Goal: Task Accomplishment & Management: Use online tool/utility

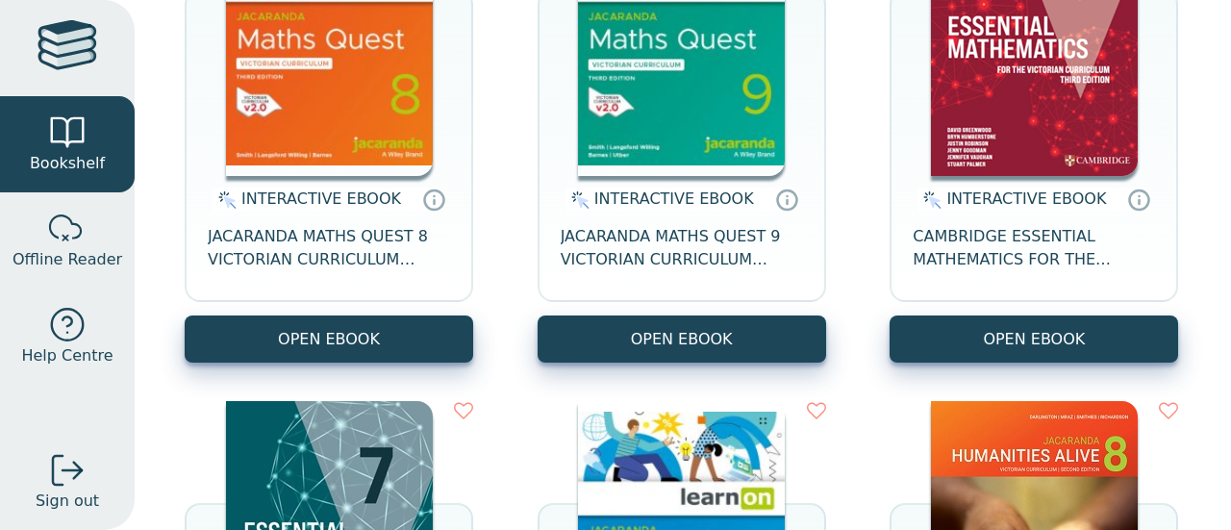
scroll to position [385, 0]
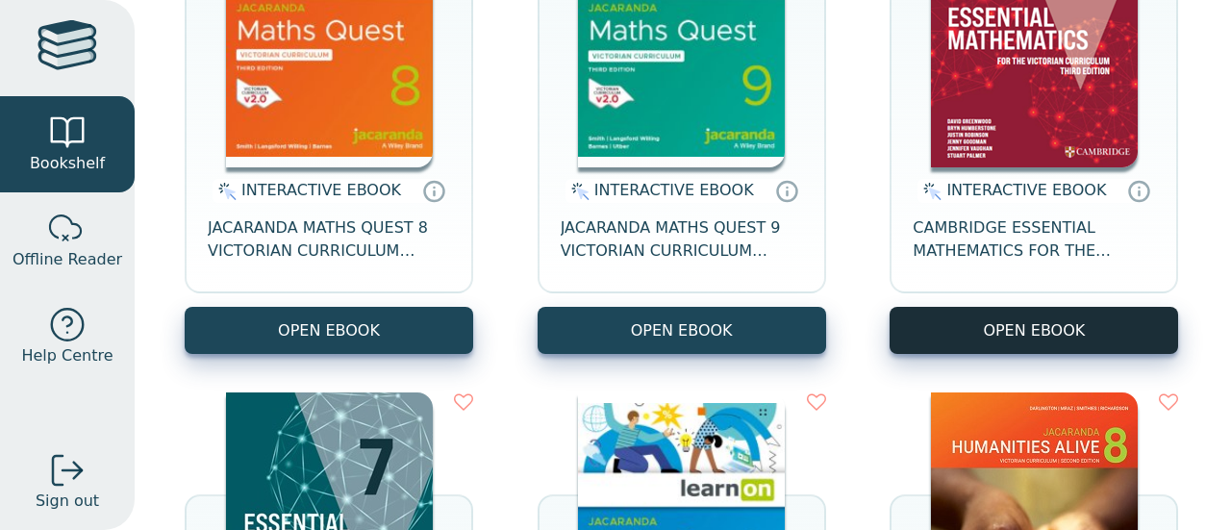
click at [957, 316] on button "OPEN EBOOK" at bounding box center [1033, 330] width 288 height 47
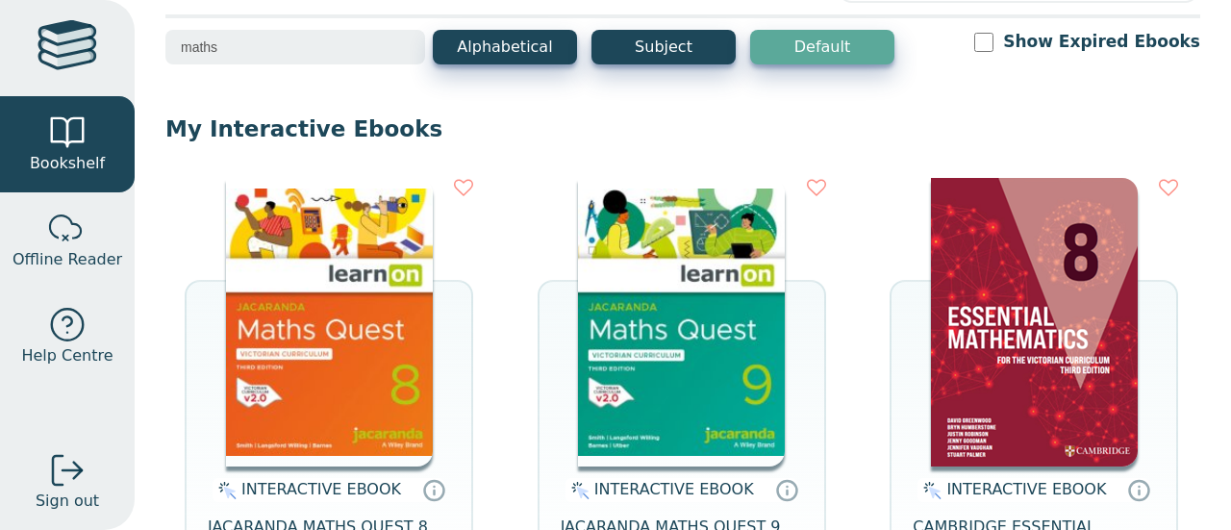
scroll to position [0, 0]
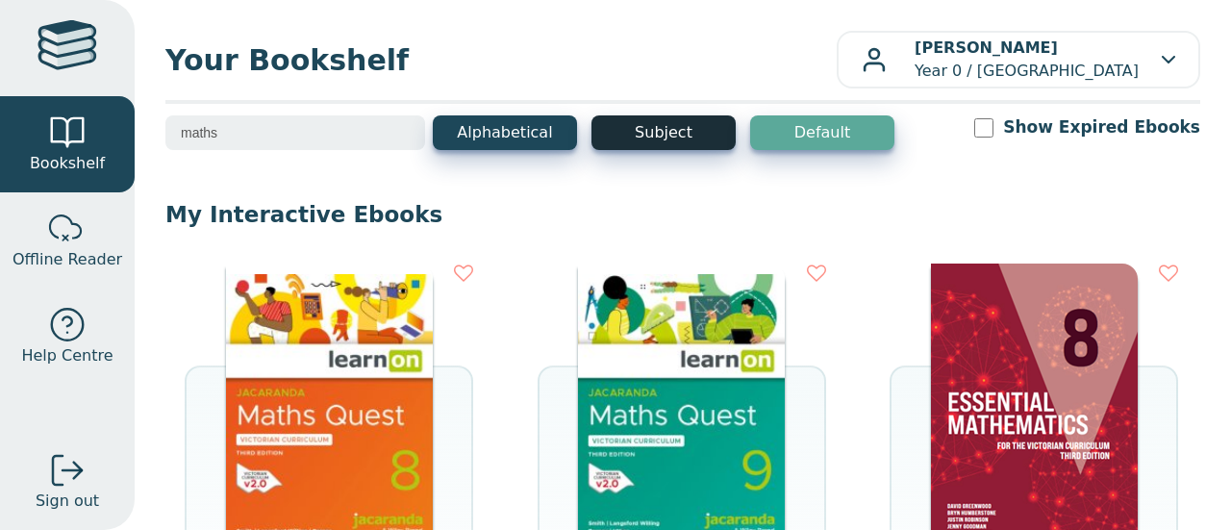
click at [660, 131] on button "Subject" at bounding box center [663, 132] width 144 height 35
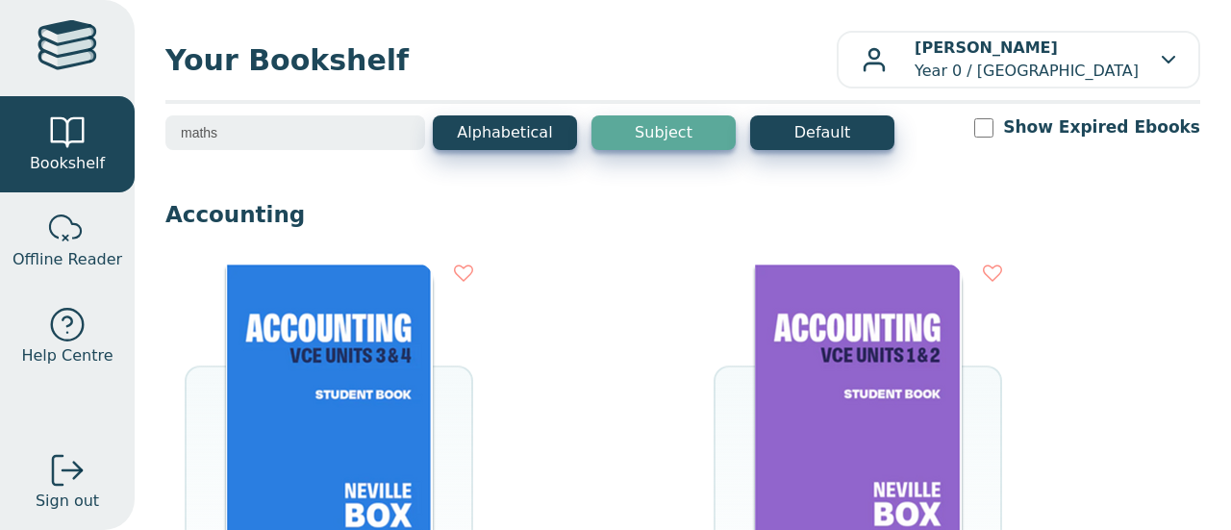
click at [248, 126] on input "maths" at bounding box center [295, 132] width 260 height 35
click at [508, 130] on button "Alphabetical" at bounding box center [505, 132] width 144 height 35
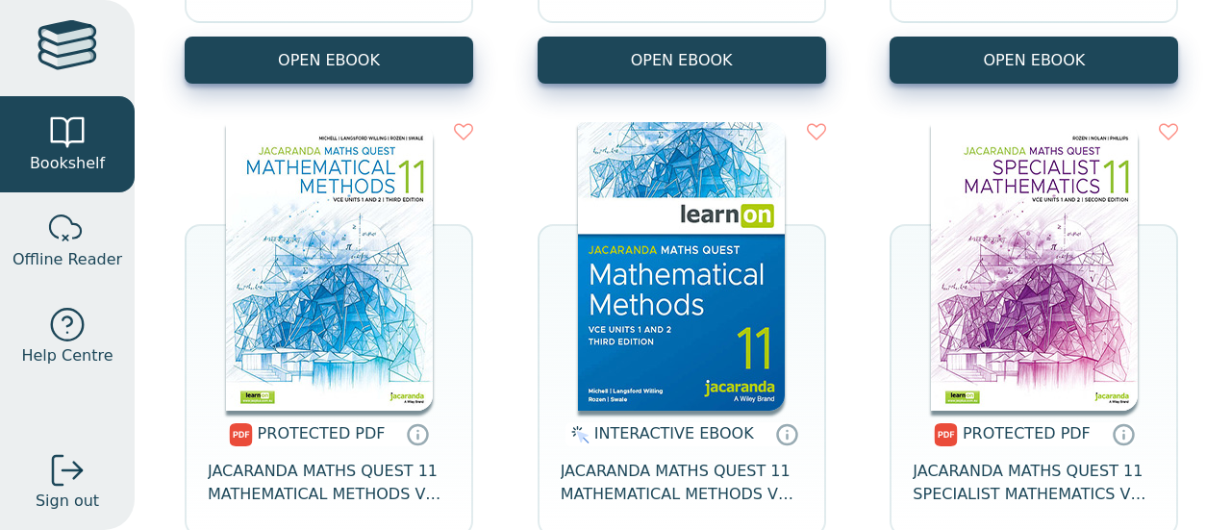
scroll to position [10580, 0]
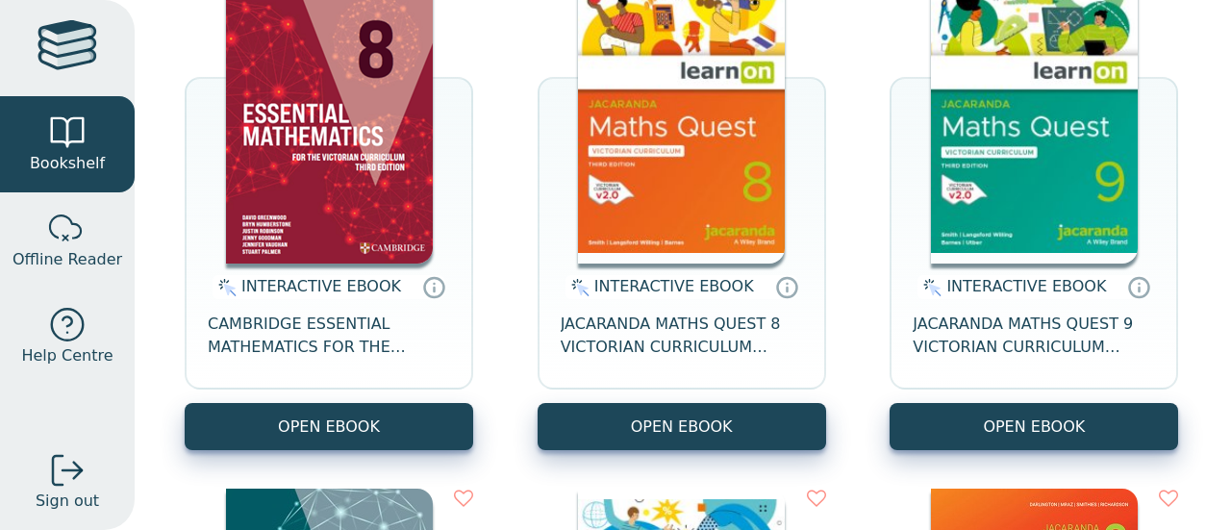
scroll to position [385, 0]
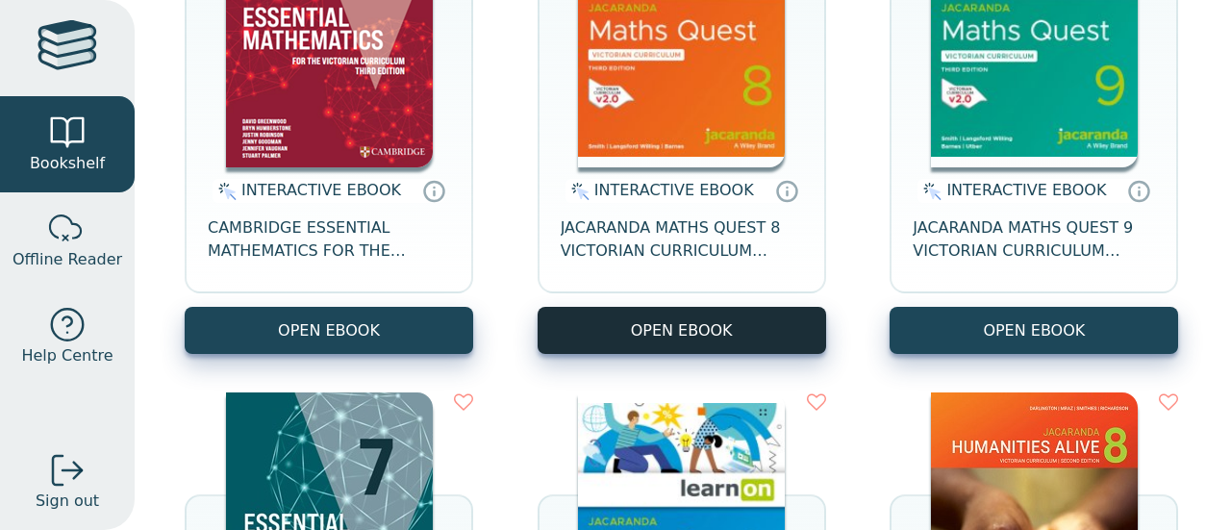
click at [653, 318] on button "OPEN EBOOK" at bounding box center [681, 330] width 288 height 47
